Goal: Information Seeking & Learning: Learn about a topic

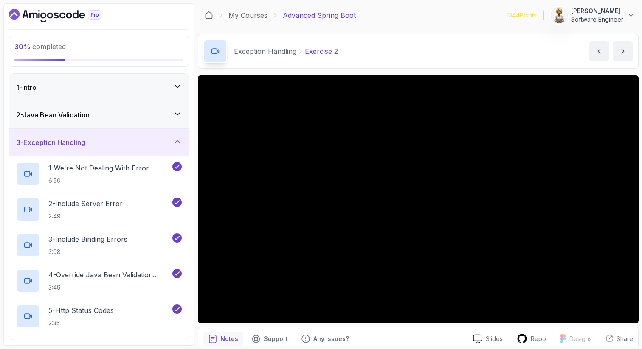
scroll to position [285, 0]
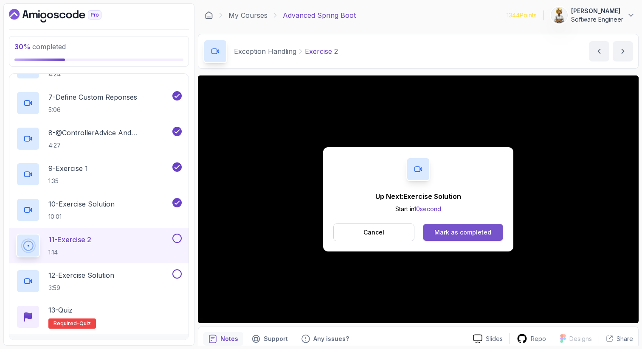
click at [443, 231] on div "Mark as completed" at bounding box center [462, 232] width 57 height 8
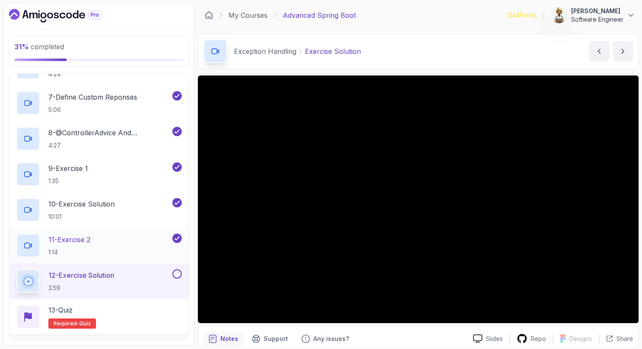
click at [135, 245] on div "11 - Exercise 2 1:14" at bounding box center [93, 246] width 154 height 24
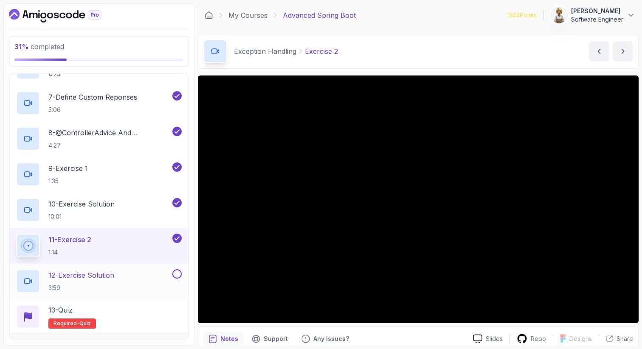
click at [124, 278] on div "12 - Exercise Solution 3:59" at bounding box center [93, 281] width 154 height 24
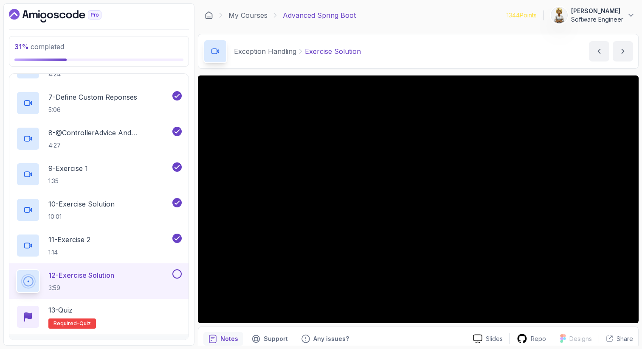
click at [177, 275] on button at bounding box center [176, 273] width 9 height 9
click at [144, 309] on div "13 - Quiz Required- quiz" at bounding box center [98, 317] width 165 height 24
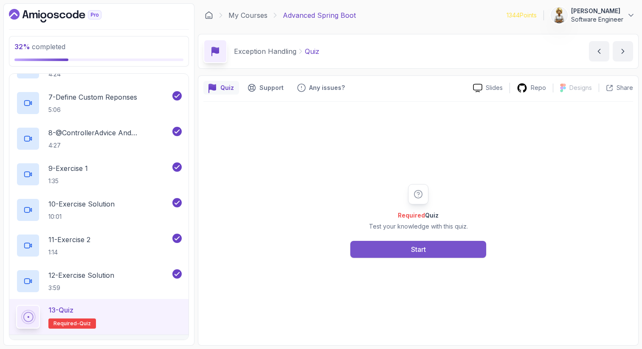
click at [414, 251] on div "Start" at bounding box center [418, 249] width 15 height 10
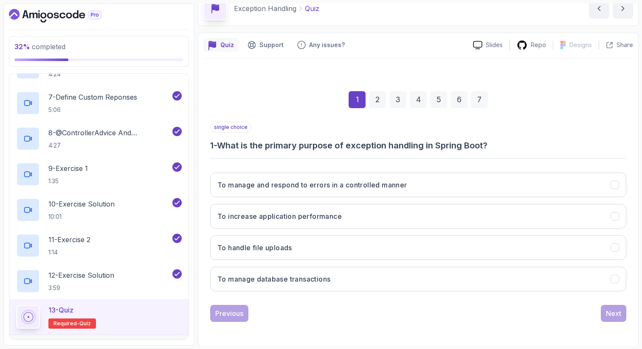
scroll to position [43, 0]
click at [379, 188] on h3 "To manage and respond to errors in a controlled manner" at bounding box center [312, 184] width 190 height 10
click at [617, 310] on div "Next" at bounding box center [613, 313] width 15 height 10
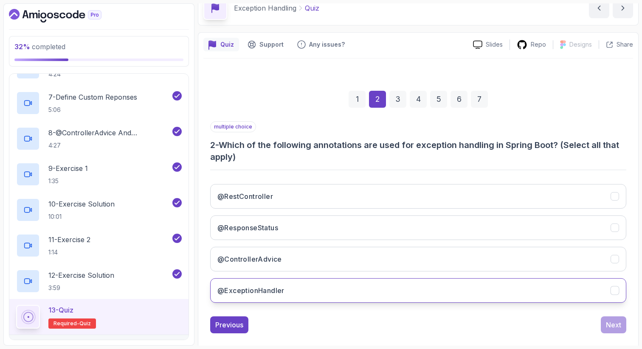
click at [540, 292] on button "@ExceptionHandler" at bounding box center [418, 290] width 416 height 25
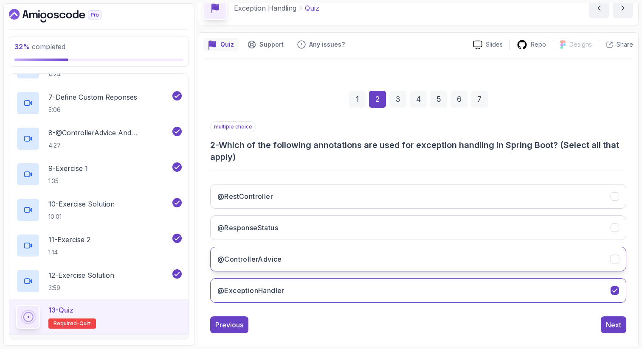
click at [535, 262] on button "@ControllerAdvice" at bounding box center [418, 259] width 416 height 25
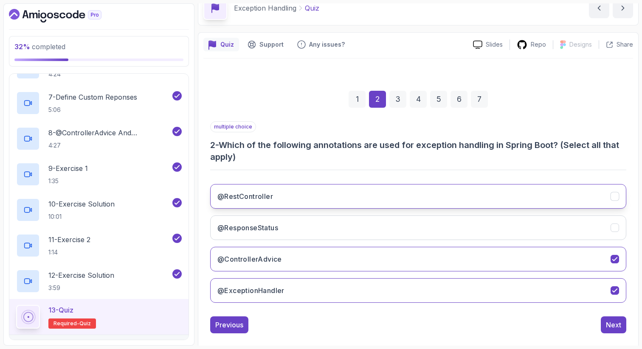
click at [524, 199] on button "@RestController" at bounding box center [418, 196] width 416 height 25
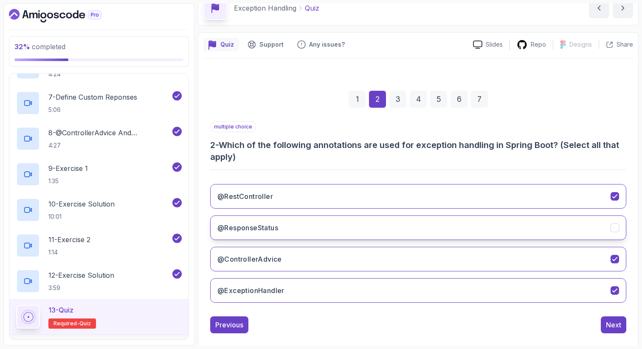
click at [521, 232] on button "@ResponseStatus" at bounding box center [418, 228] width 416 height 25
click at [611, 325] on div "Next" at bounding box center [613, 325] width 15 height 10
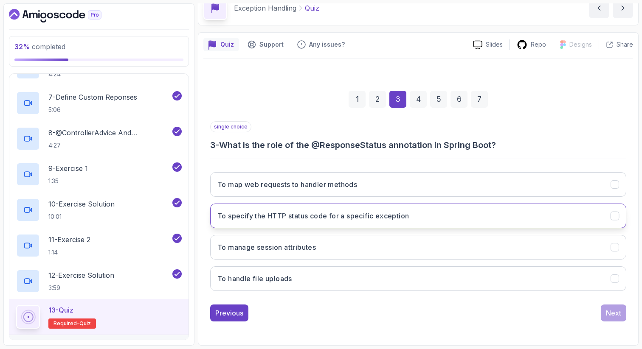
click at [491, 219] on button "To specify the HTTP status code for a specific exception" at bounding box center [418, 216] width 416 height 25
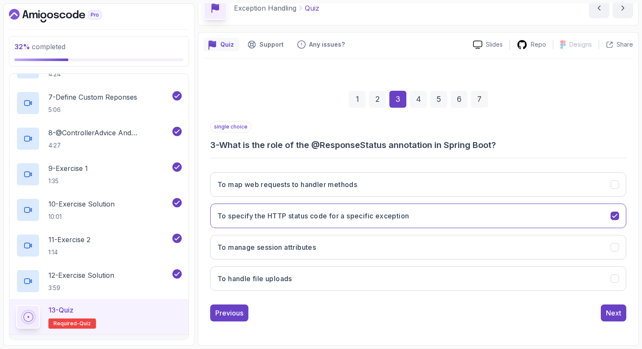
click at [614, 303] on div "single choice 3 - What is the role of the @ResponseStatus annotation in Spring …" at bounding box center [418, 221] width 416 height 200
click at [611, 314] on div "Next" at bounding box center [613, 313] width 15 height 10
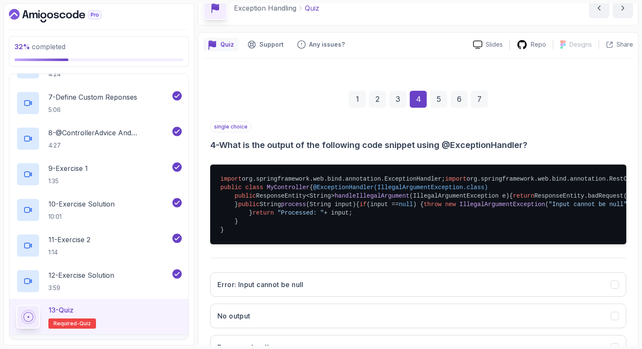
click at [639, 288] on section "32 % completed 1 - Intro 2 - Java Bean Validation 3 - Exception Handling 1 - We…" at bounding box center [321, 174] width 642 height 349
click at [618, 244] on pre "import org.springframework.web.bind.annotation.ExceptionHandler; import org.spr…" at bounding box center [418, 205] width 416 height 80
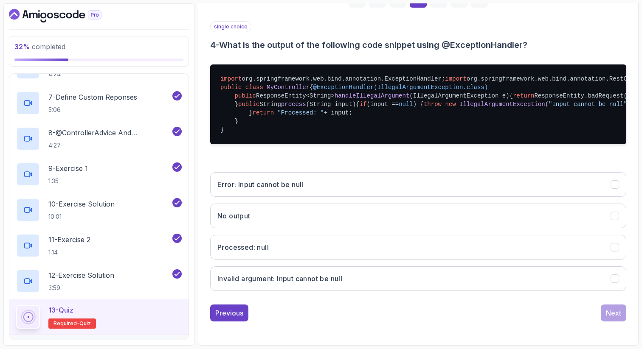
scroll to position [230, 0]
click at [381, 197] on button "Error: Input cannot be null" at bounding box center [418, 184] width 416 height 25
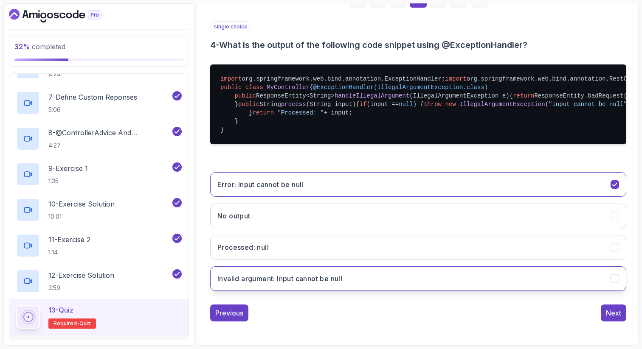
click at [511, 291] on button "Invalid argument: Input cannot be null" at bounding box center [418, 278] width 416 height 25
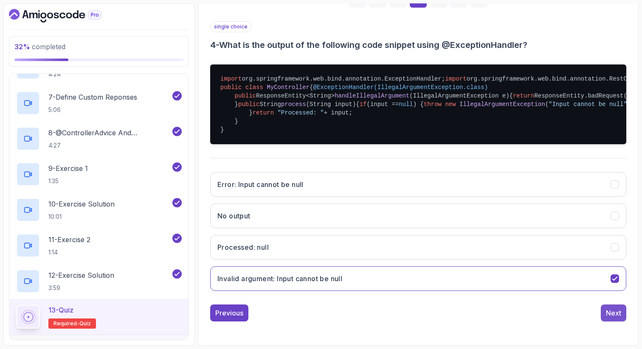
click at [616, 318] on div "Next" at bounding box center [613, 313] width 15 height 10
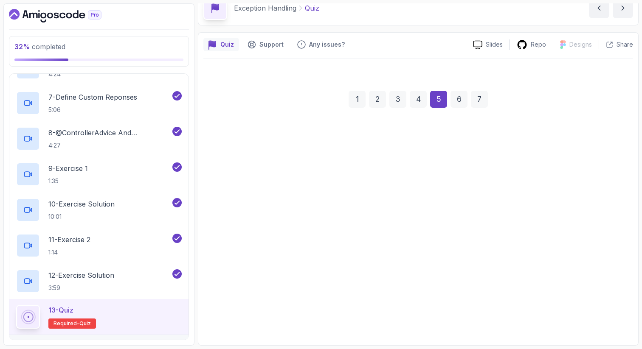
scroll to position [43, 0]
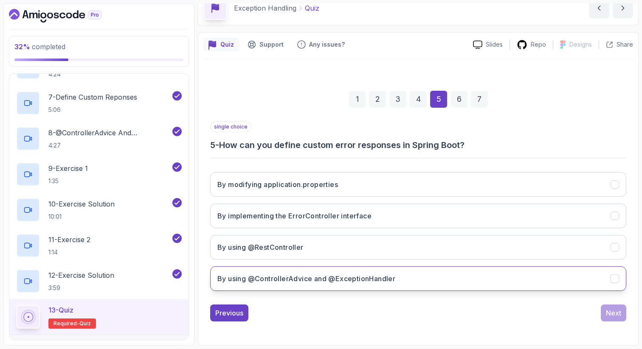
click at [578, 289] on button "By using @ControllerAdvice and @ExceptionHandler" at bounding box center [418, 278] width 416 height 25
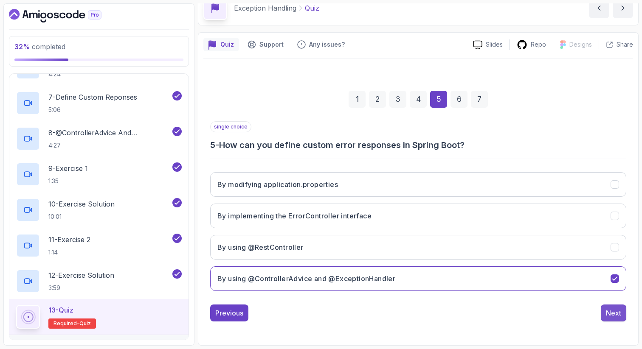
click at [618, 312] on div "Next" at bounding box center [613, 313] width 15 height 10
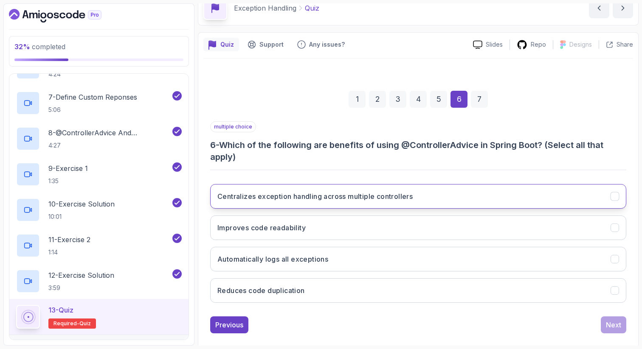
click at [519, 195] on button "Centralizes exception handling across multiple controllers" at bounding box center [418, 196] width 416 height 25
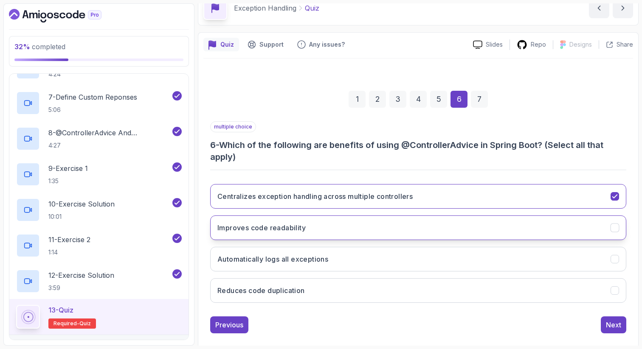
click at [486, 226] on button "Improves code readability" at bounding box center [418, 228] width 416 height 25
click at [465, 289] on button "Reduces code duplication" at bounding box center [418, 290] width 416 height 25
click at [612, 327] on div "Next" at bounding box center [613, 325] width 15 height 10
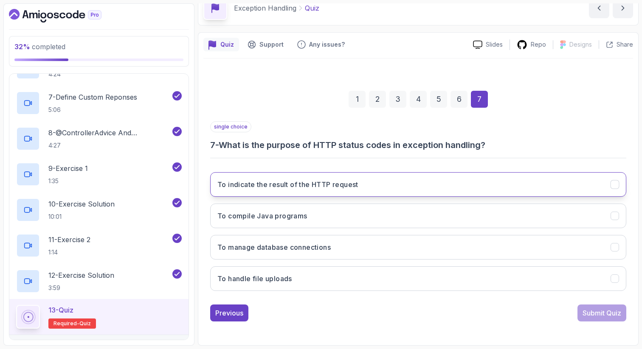
click at [320, 192] on button "To indicate the result of the HTTP request" at bounding box center [418, 184] width 416 height 25
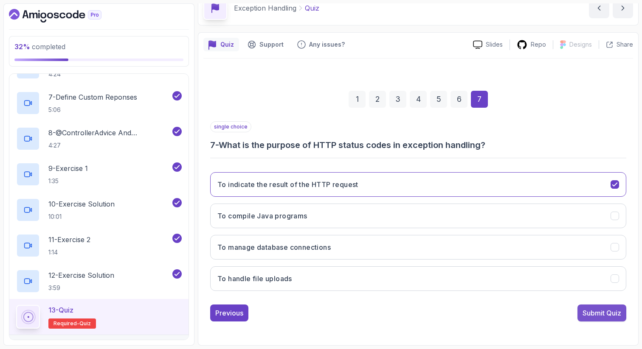
click at [594, 313] on div "Submit Quiz" at bounding box center [601, 313] width 39 height 10
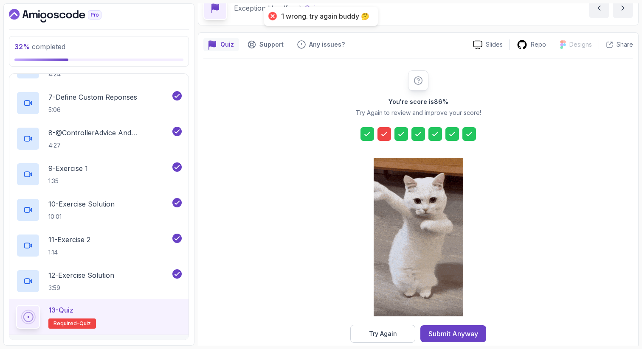
click at [385, 128] on div at bounding box center [384, 134] width 14 height 14
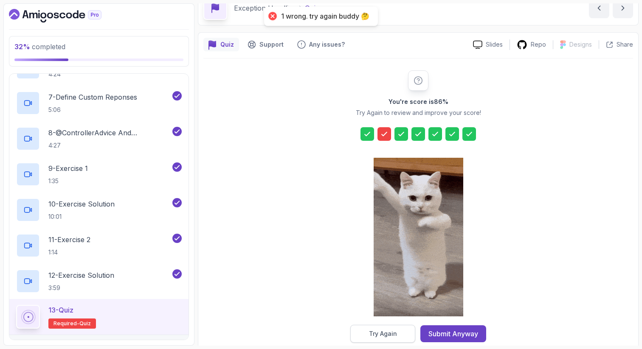
click at [395, 333] on div "Try Again" at bounding box center [383, 334] width 28 height 8
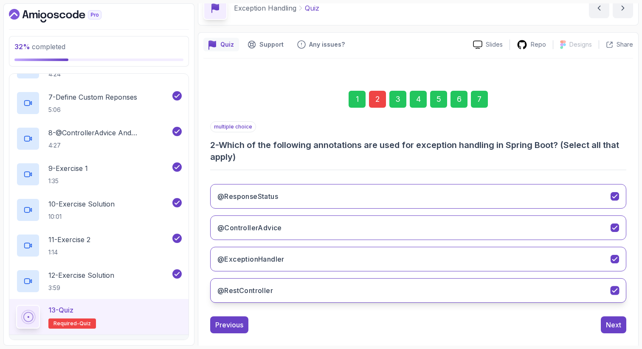
click at [367, 286] on button "@RestController" at bounding box center [418, 290] width 416 height 25
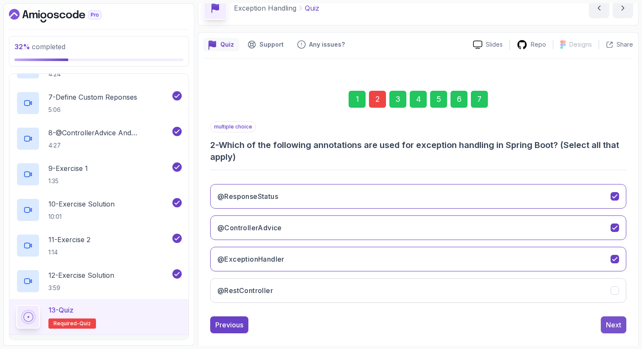
click at [616, 324] on div "Next" at bounding box center [613, 325] width 15 height 10
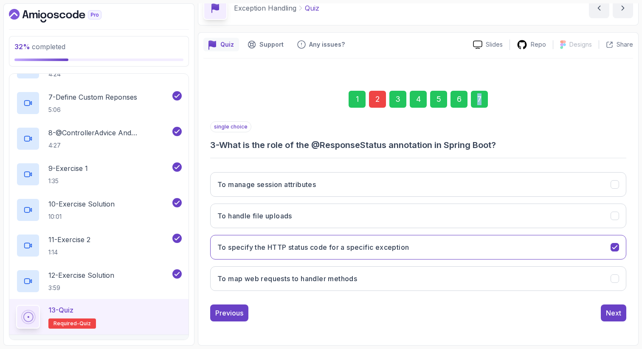
click at [479, 100] on div "7" at bounding box center [479, 99] width 17 height 17
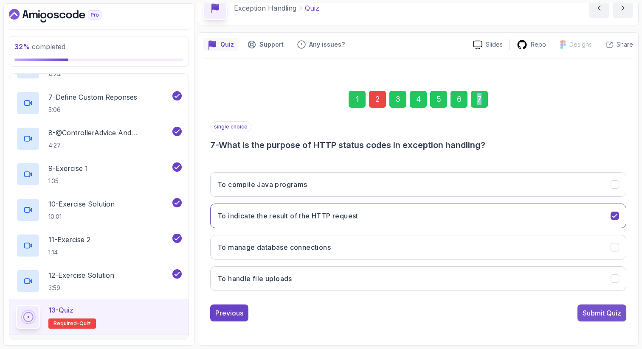
click at [586, 315] on div "Submit Quiz" at bounding box center [601, 313] width 39 height 10
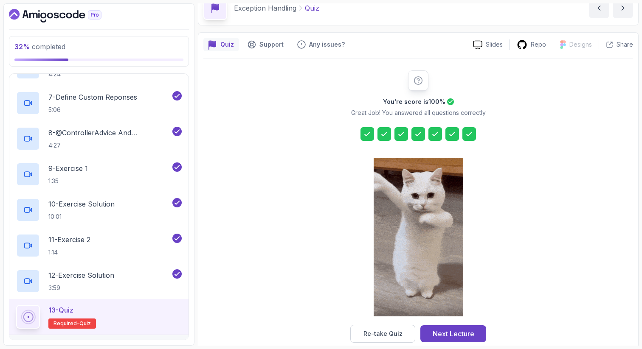
click at [368, 140] on div at bounding box center [367, 134] width 14 height 14
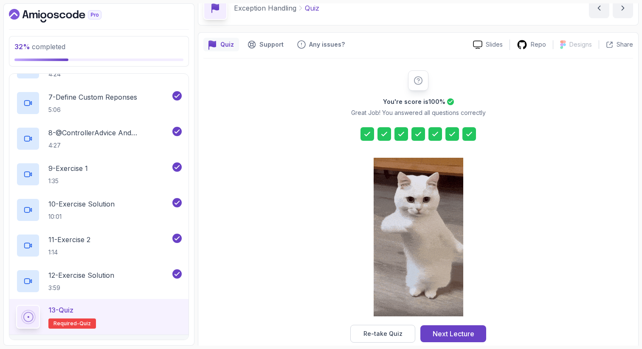
click at [367, 132] on icon at bounding box center [367, 134] width 8 height 8
click at [397, 337] on div "Re-take Quiz" at bounding box center [382, 334] width 39 height 8
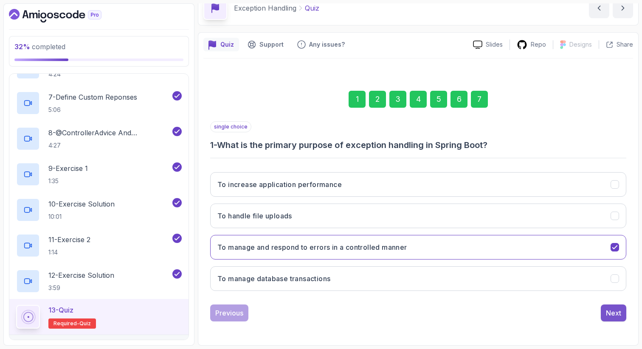
click at [619, 312] on div "Next" at bounding box center [613, 313] width 15 height 10
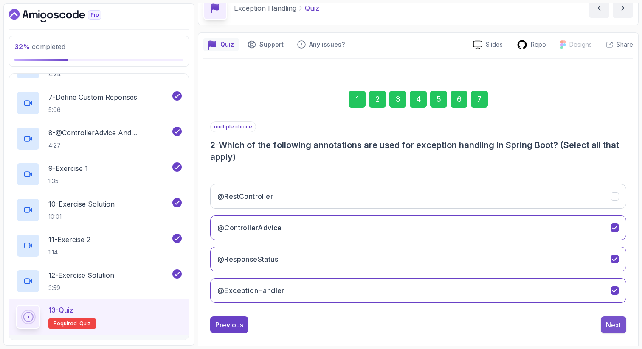
click at [614, 321] on div "Next" at bounding box center [613, 325] width 15 height 10
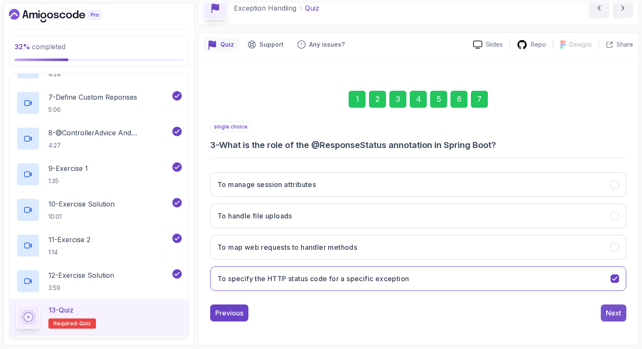
click at [615, 309] on div "Next" at bounding box center [613, 313] width 15 height 10
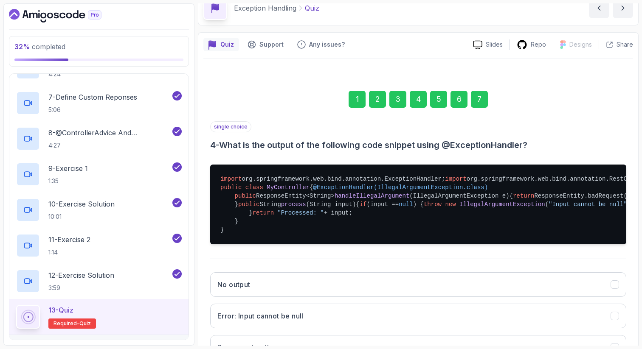
click at [636, 308] on div "Quiz Support Any issues? Slides Repo Designs Design not available Share 1 2 3 4…" at bounding box center [418, 239] width 440 height 414
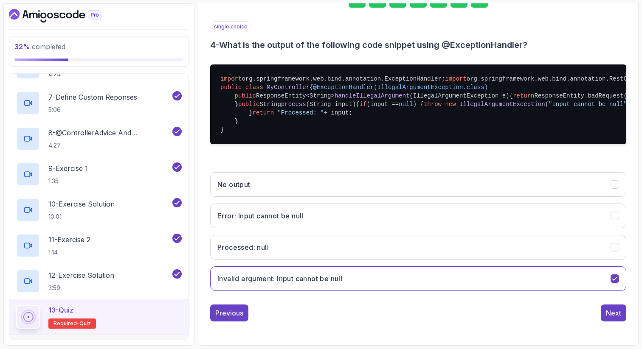
scroll to position [245, 0]
click at [612, 315] on div "Next" at bounding box center [613, 313] width 15 height 10
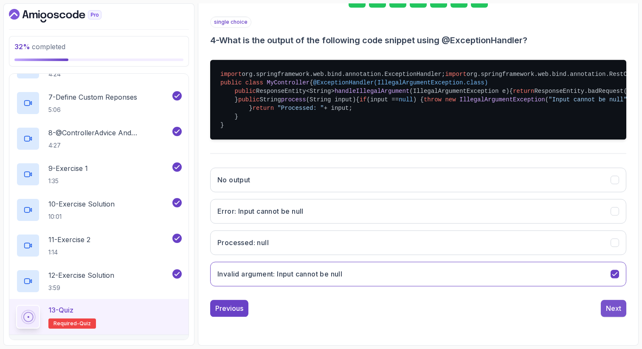
scroll to position [43, 0]
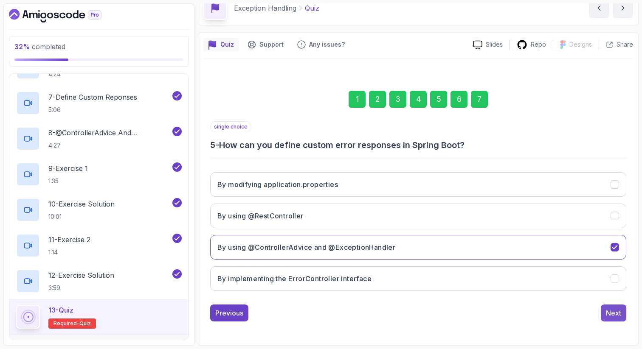
click at [619, 313] on div "Next" at bounding box center [613, 313] width 15 height 10
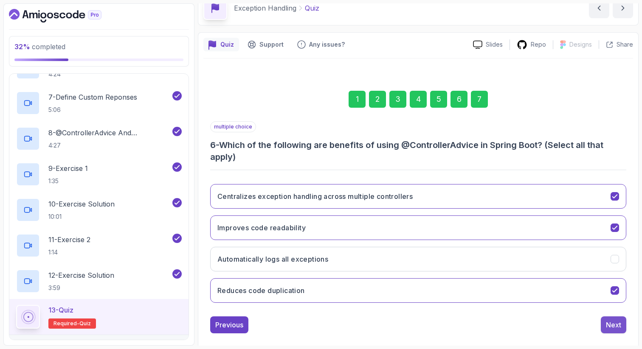
click at [616, 327] on div "Next" at bounding box center [613, 325] width 15 height 10
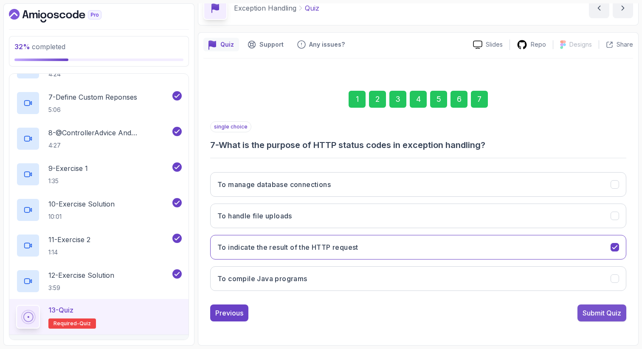
click at [596, 313] on div "Submit Quiz" at bounding box center [601, 313] width 39 height 10
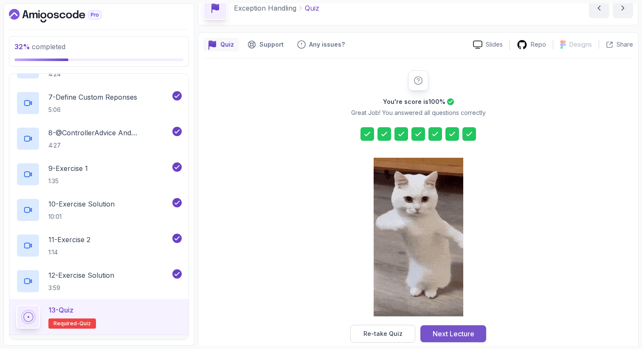
click at [469, 334] on div "Next Lecture" at bounding box center [453, 334] width 42 height 10
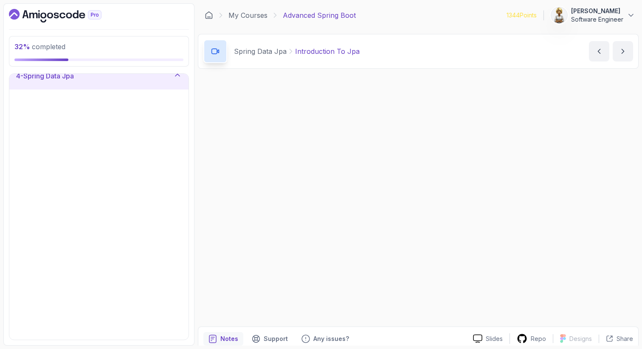
scroll to position [92, 0]
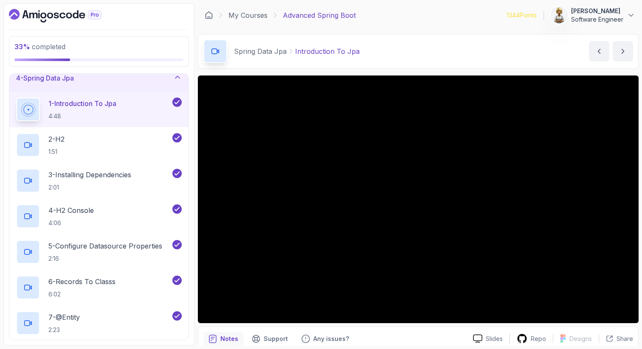
click at [176, 79] on icon at bounding box center [177, 77] width 8 height 8
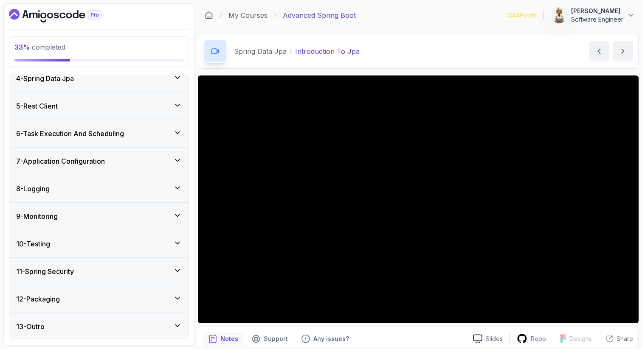
click at [176, 78] on icon at bounding box center [177, 77] width 8 height 8
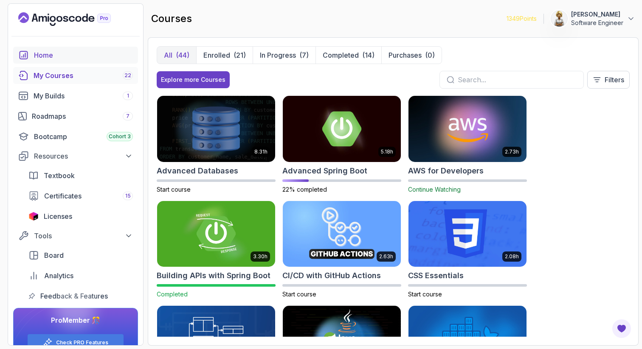
click at [40, 53] on div "Home" at bounding box center [83, 55] width 99 height 10
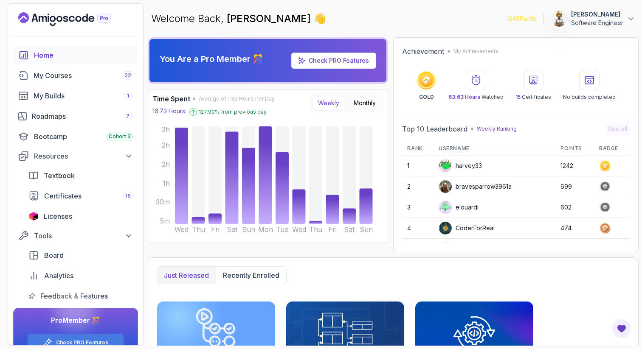
click at [475, 227] on div "CoderForReal" at bounding box center [466, 229] width 56 height 14
click at [473, 185] on div "bravesparrow3961a" at bounding box center [474, 187] width 73 height 14
